Goal: Information Seeking & Learning: Find specific fact

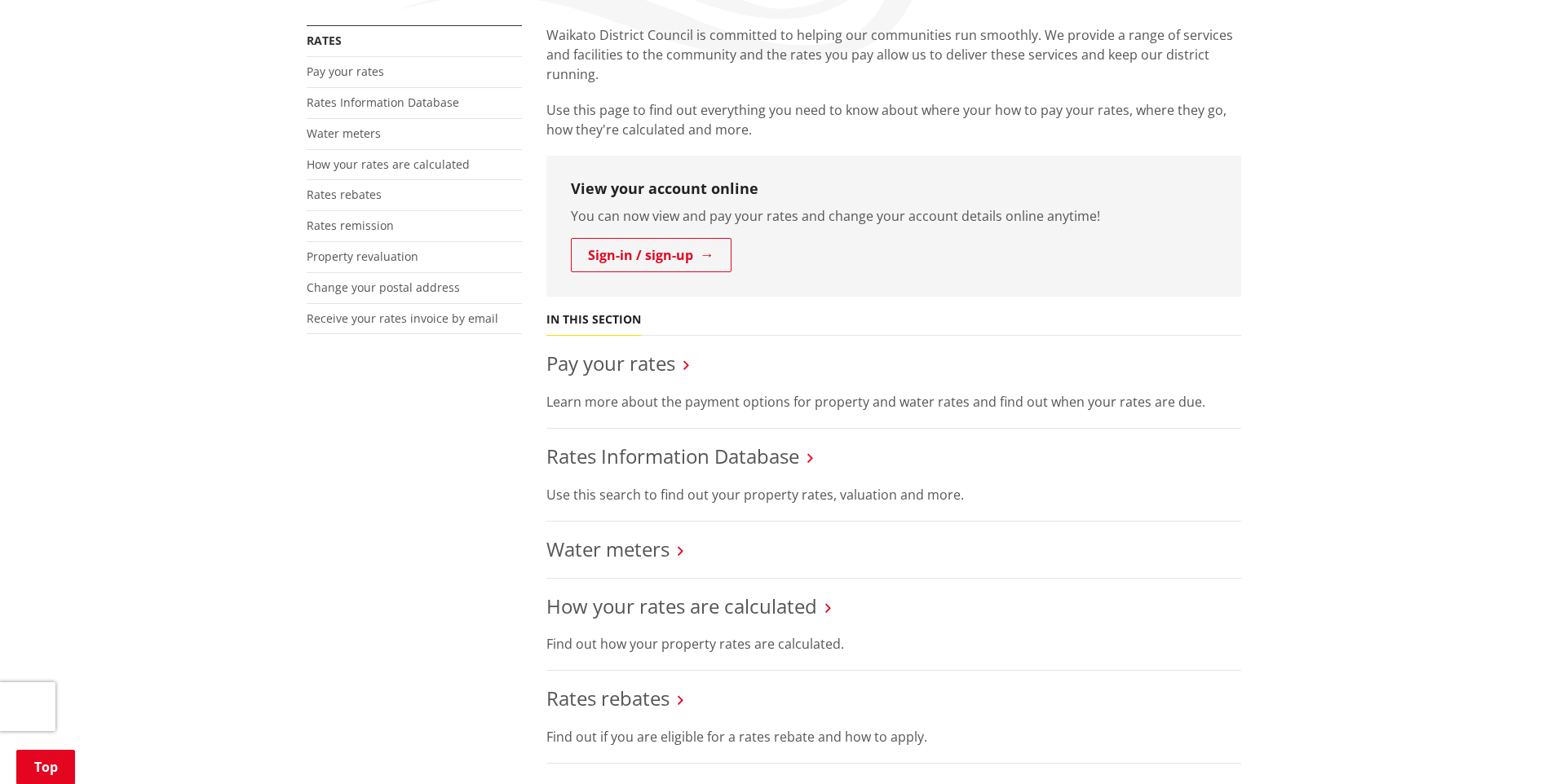
scroll to position [326, 0]
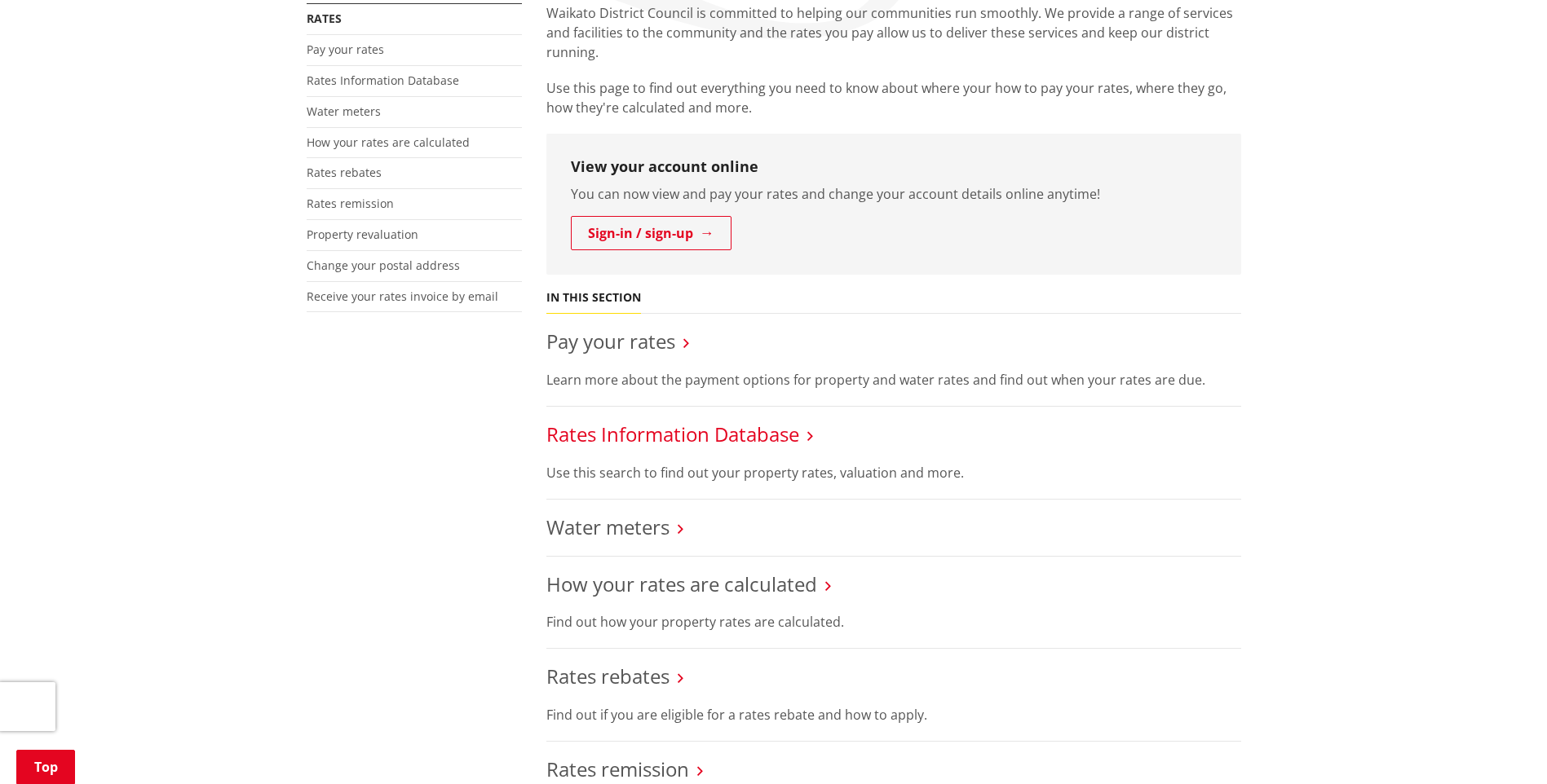
click at [745, 437] on link "Rates Information Database" at bounding box center [673, 434] width 253 height 27
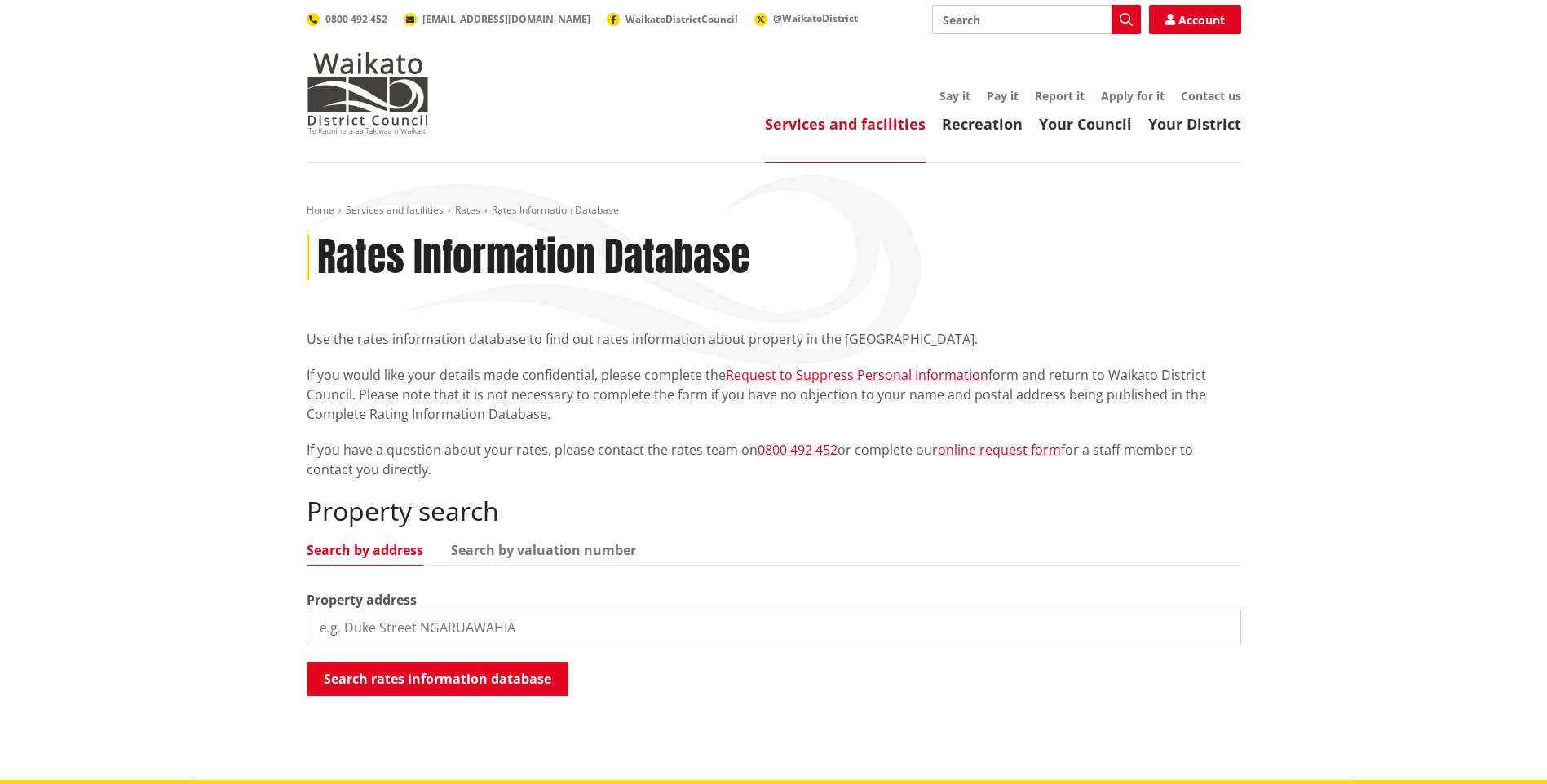
click at [338, 622] on input "search" at bounding box center [774, 627] width 935 height 36
type input "60 fraser road"
click at [361, 674] on button "Search rates information database" at bounding box center [438, 679] width 261 height 35
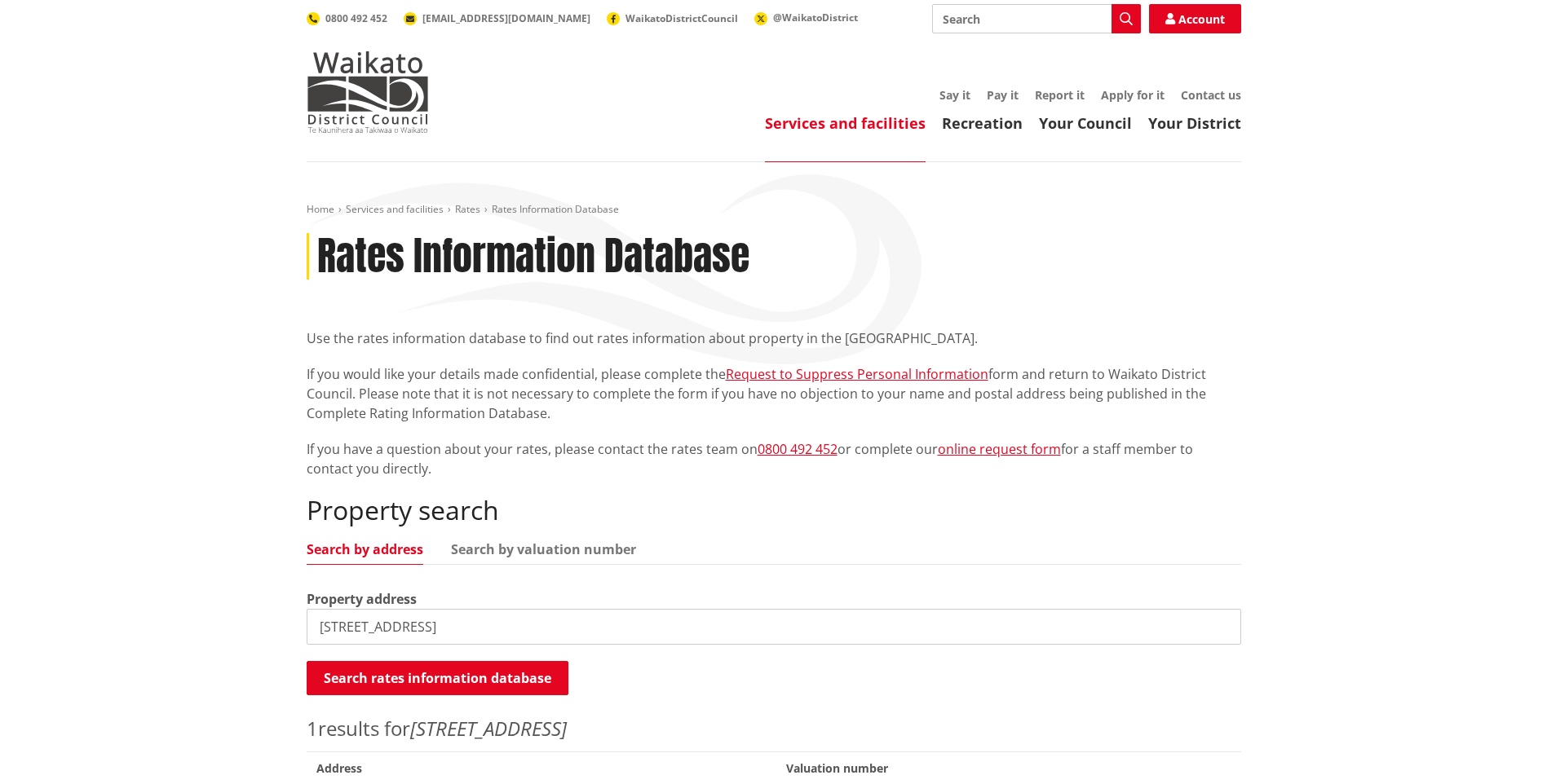
scroll to position [163, 0]
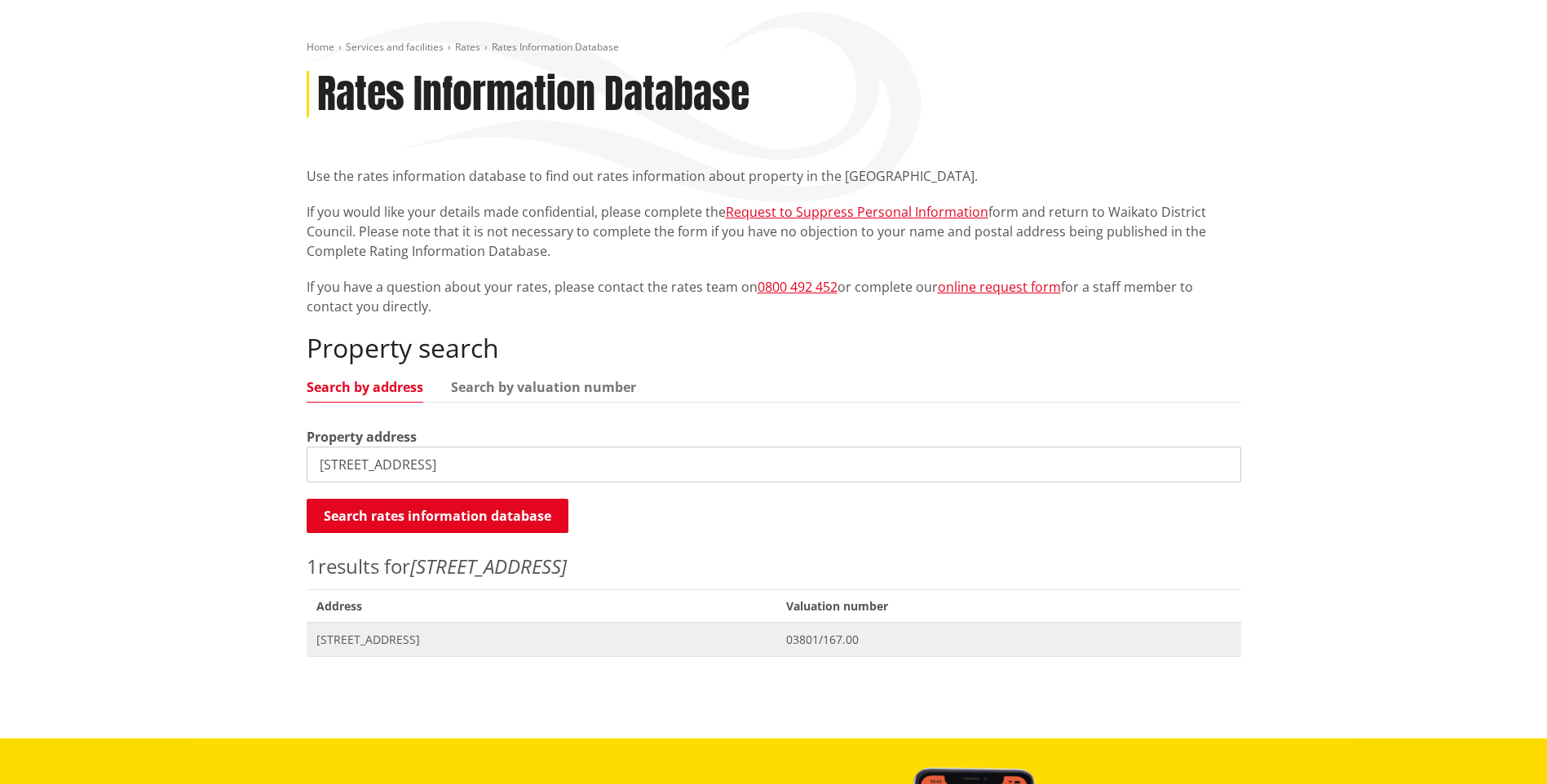
click at [354, 646] on span "60 Fraser Road POKENO" at bounding box center [542, 639] width 451 height 16
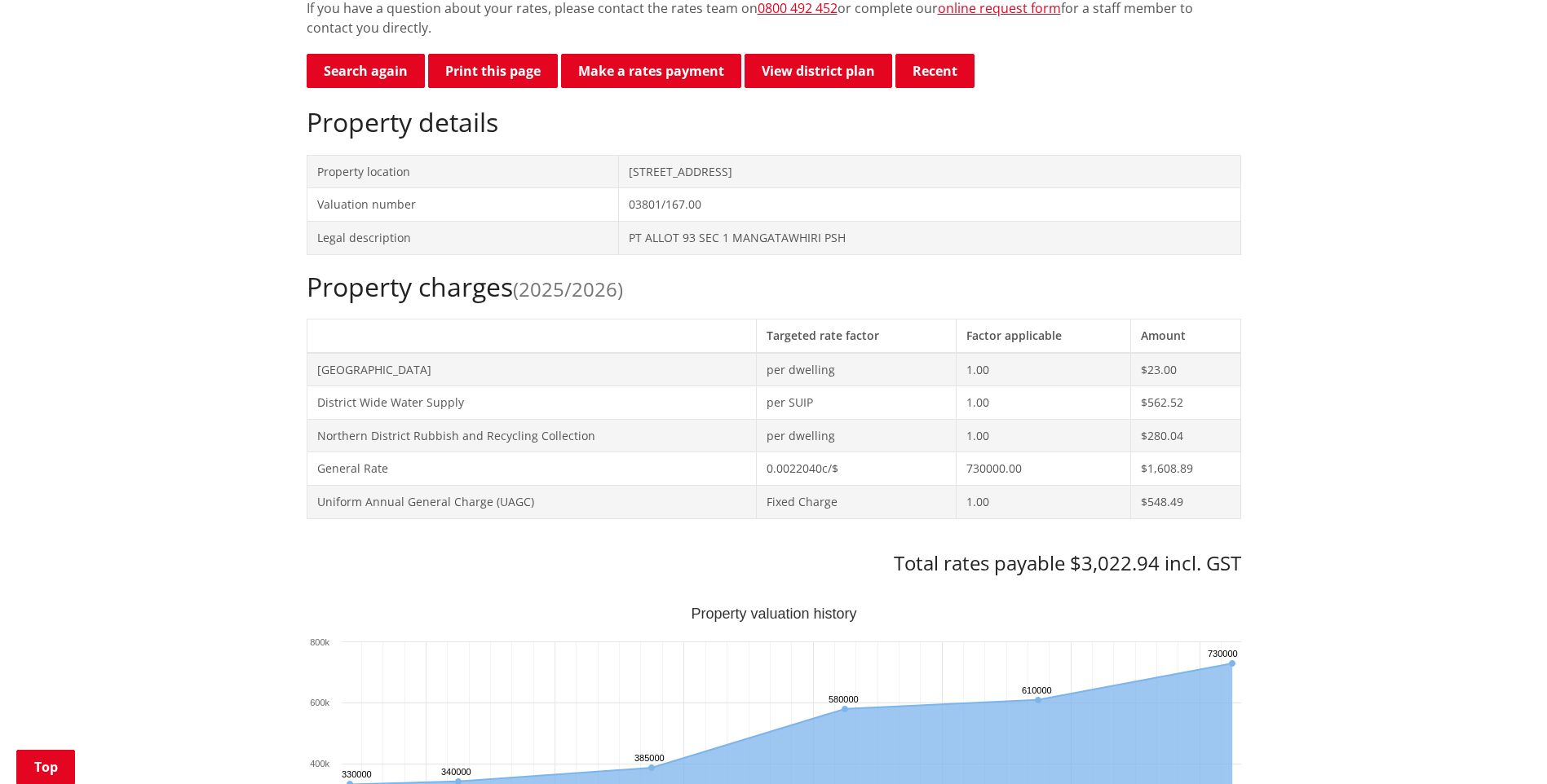
scroll to position [407, 0]
